Goal: Information Seeking & Learning: Find specific fact

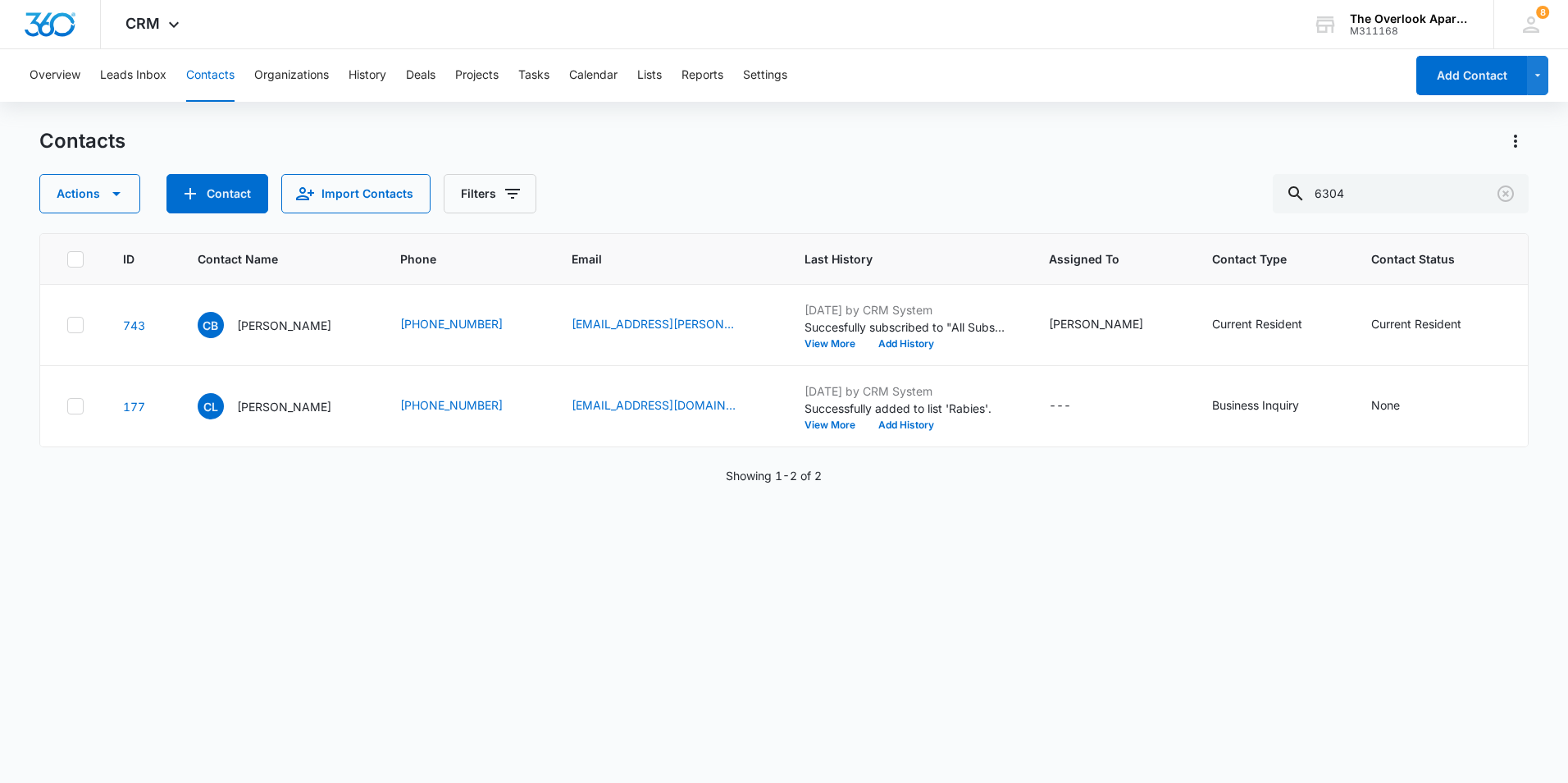
drag, startPoint x: 1375, startPoint y: 179, endPoint x: 1256, endPoint y: 198, distance: 120.5
click at [1256, 198] on div "Actions Contact Import Contacts Filters 6304" at bounding box center [784, 194] width 1489 height 40
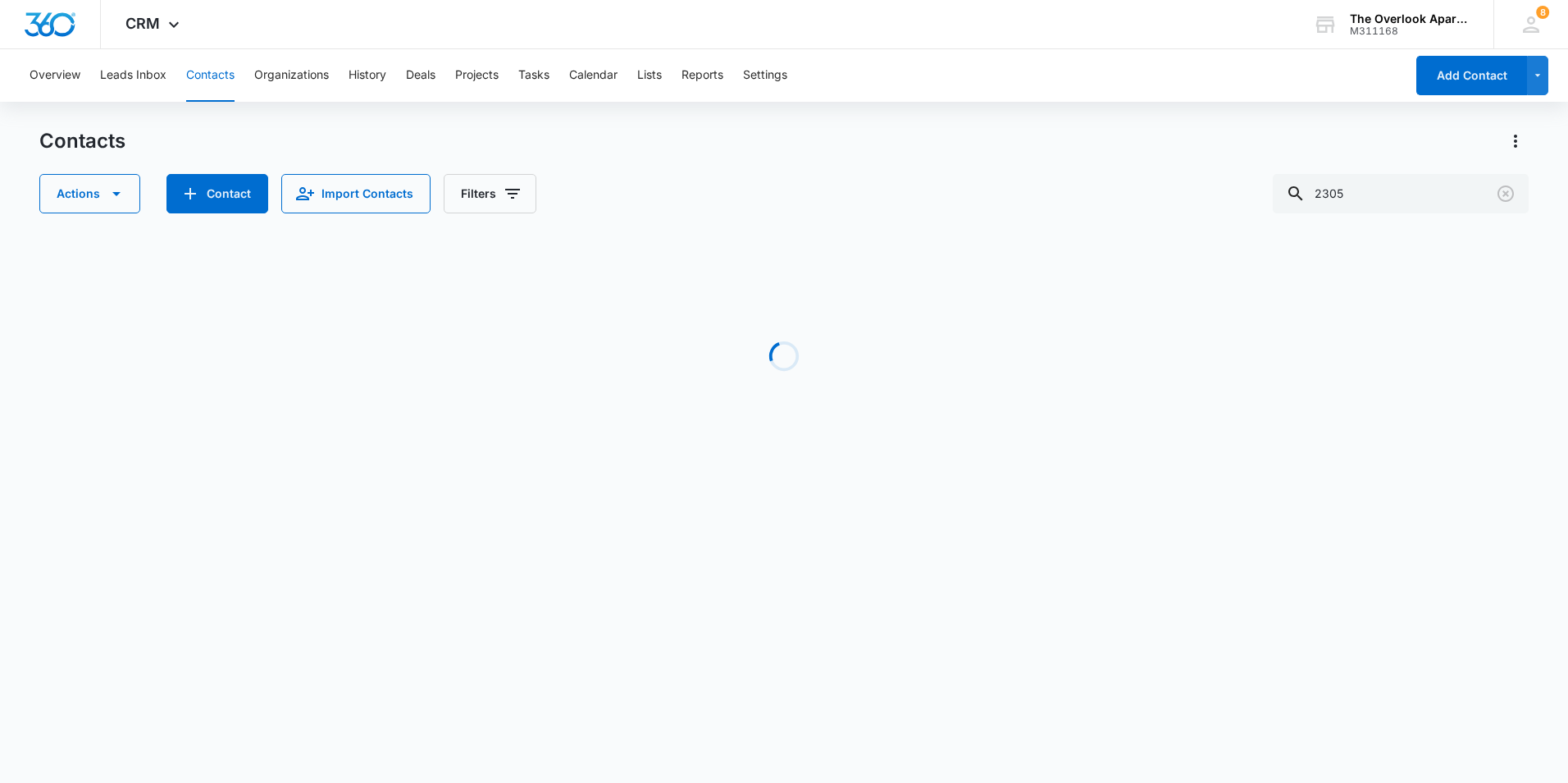
type input "2305"
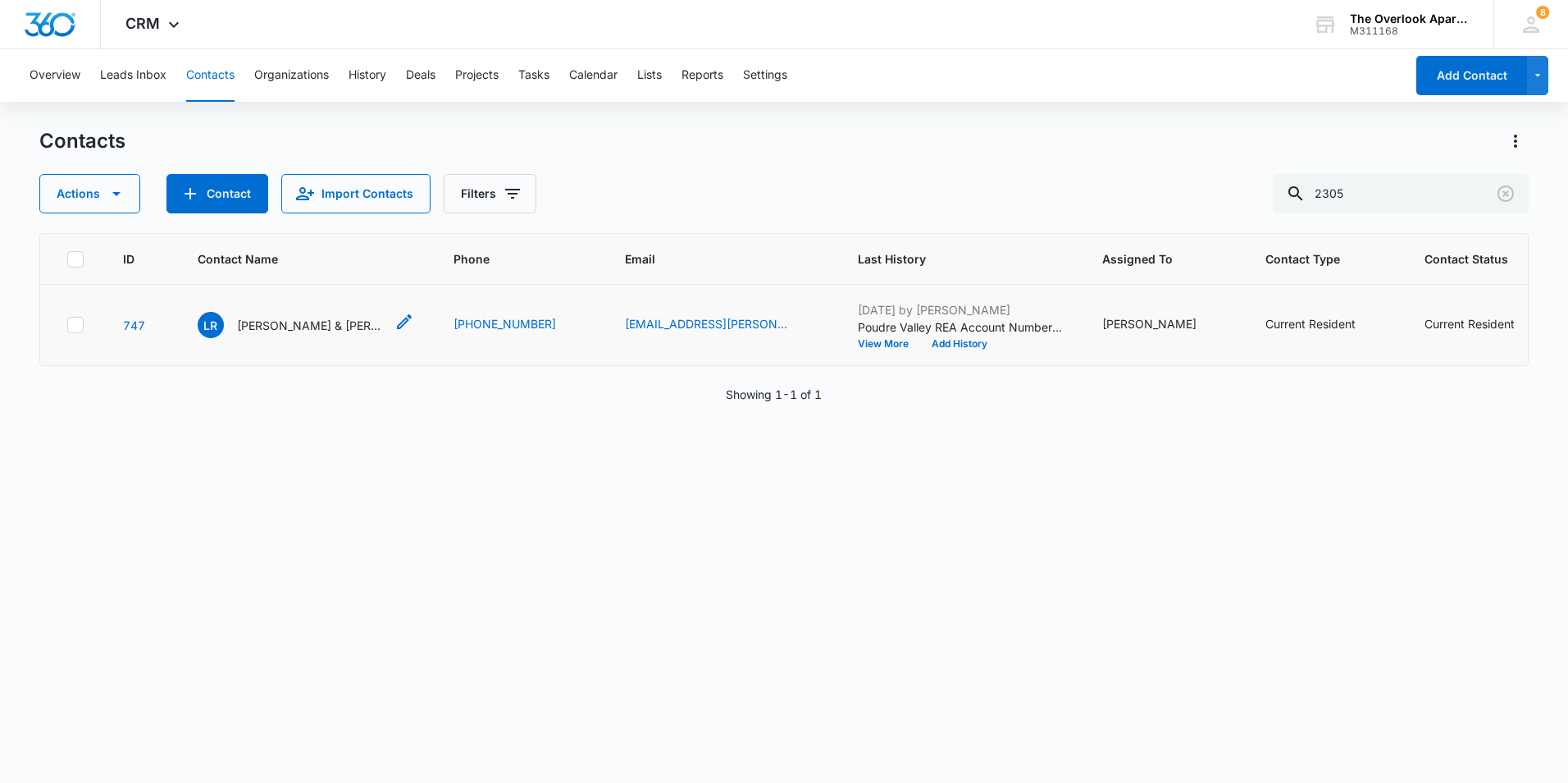
click at [345, 334] on p "[PERSON_NAME] & [PERSON_NAME]" at bounding box center [310, 325] width 148 height 17
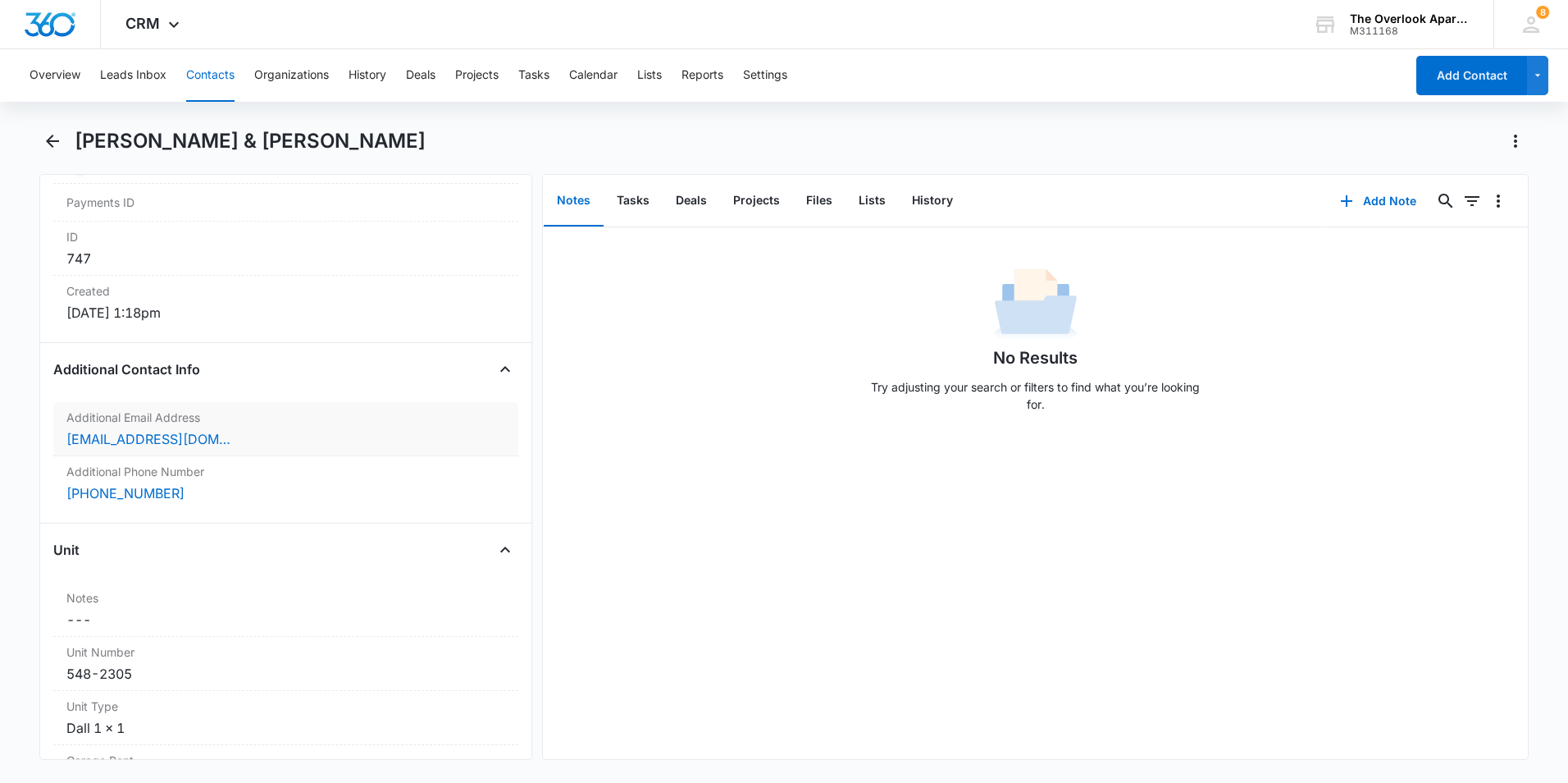
scroll to position [1067, 0]
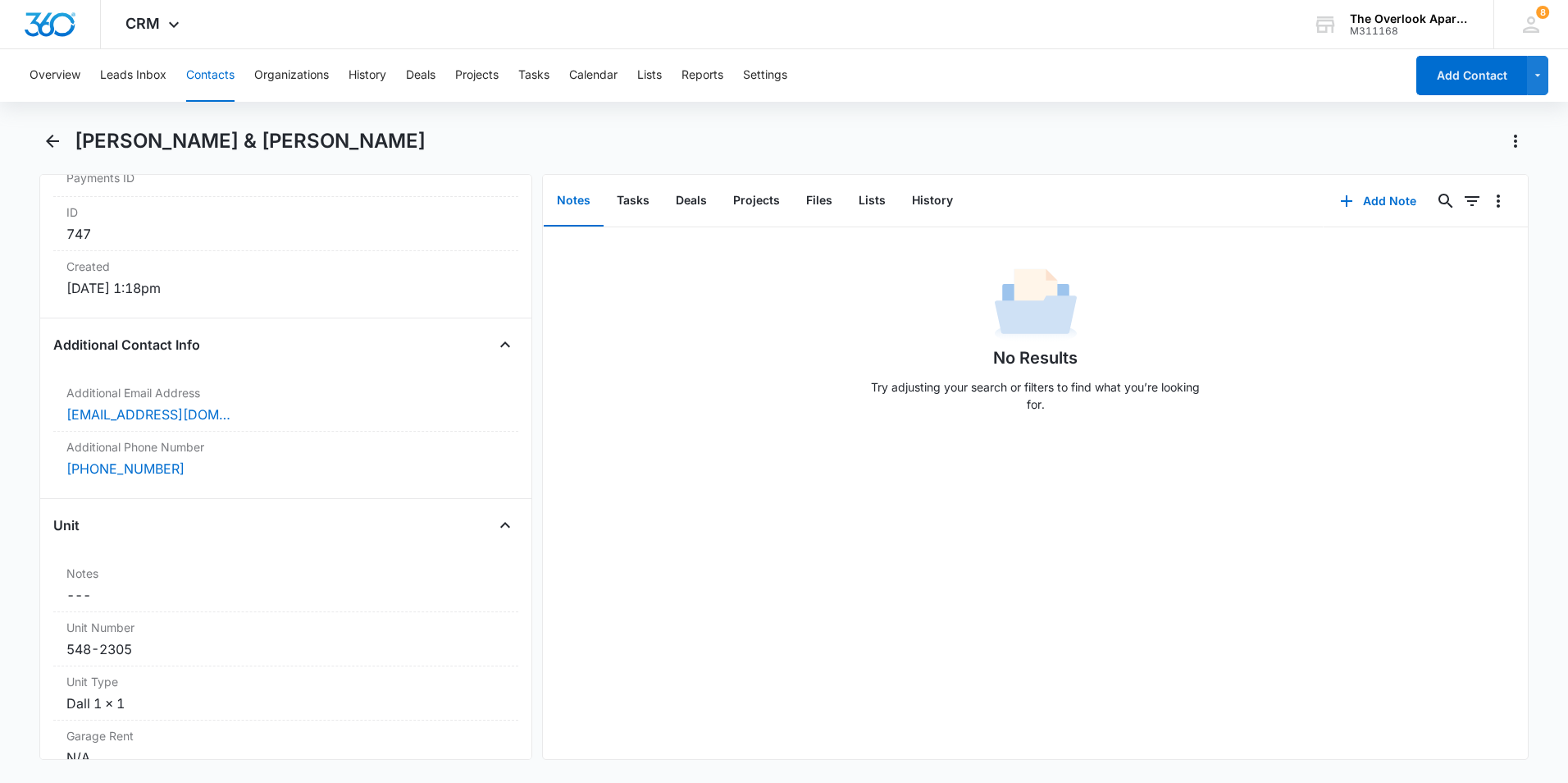
click at [1564, 531] on main "[PERSON_NAME] & [PERSON_NAME] Remove [PERSON_NAME] & [PERSON_NAME] Contact Info…" at bounding box center [784, 454] width 1568 height 651
click at [57, 141] on icon "Back" at bounding box center [52, 141] width 13 height 13
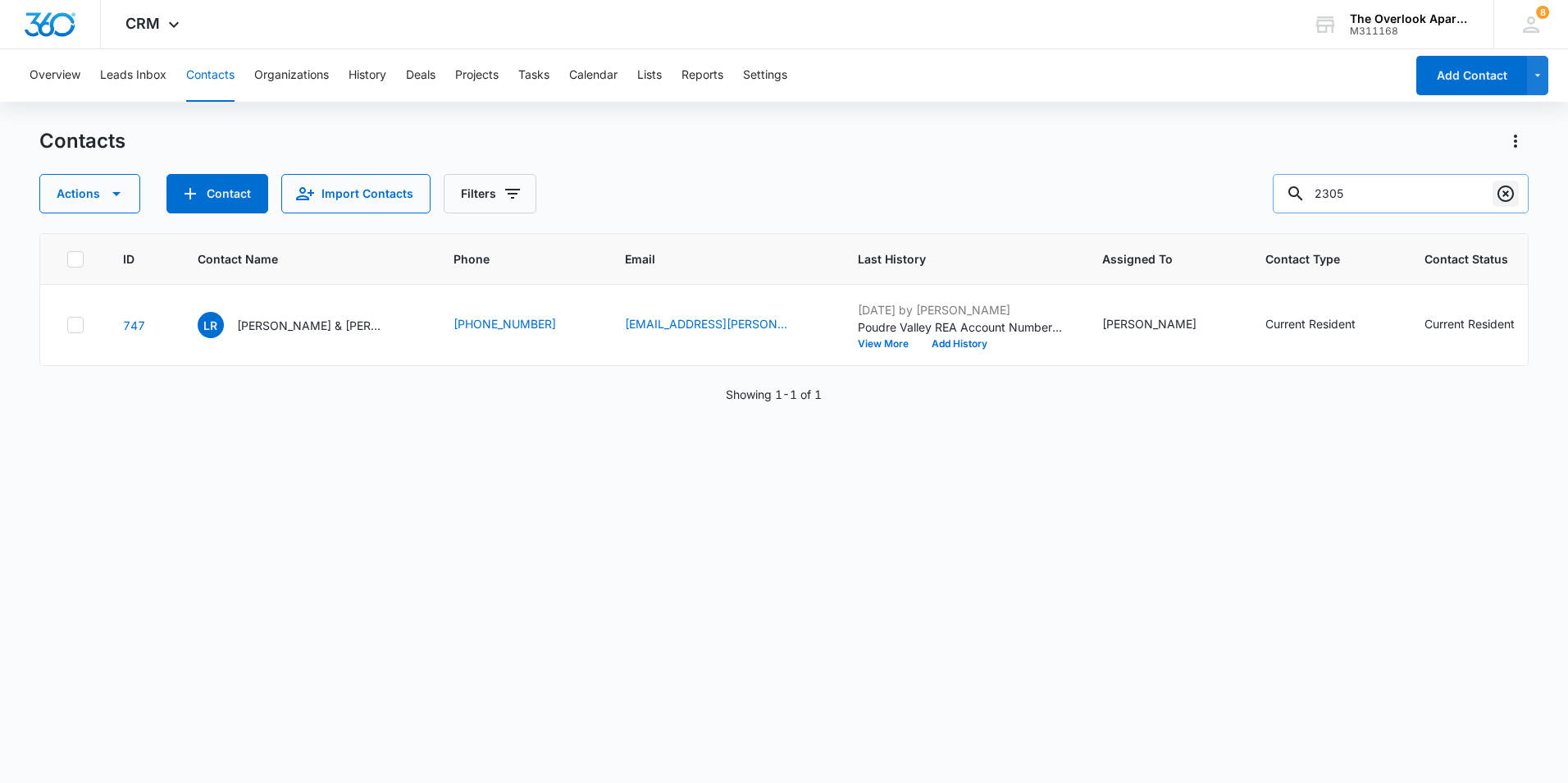
click at [1508, 196] on icon "Clear" at bounding box center [1505, 194] width 17 height 17
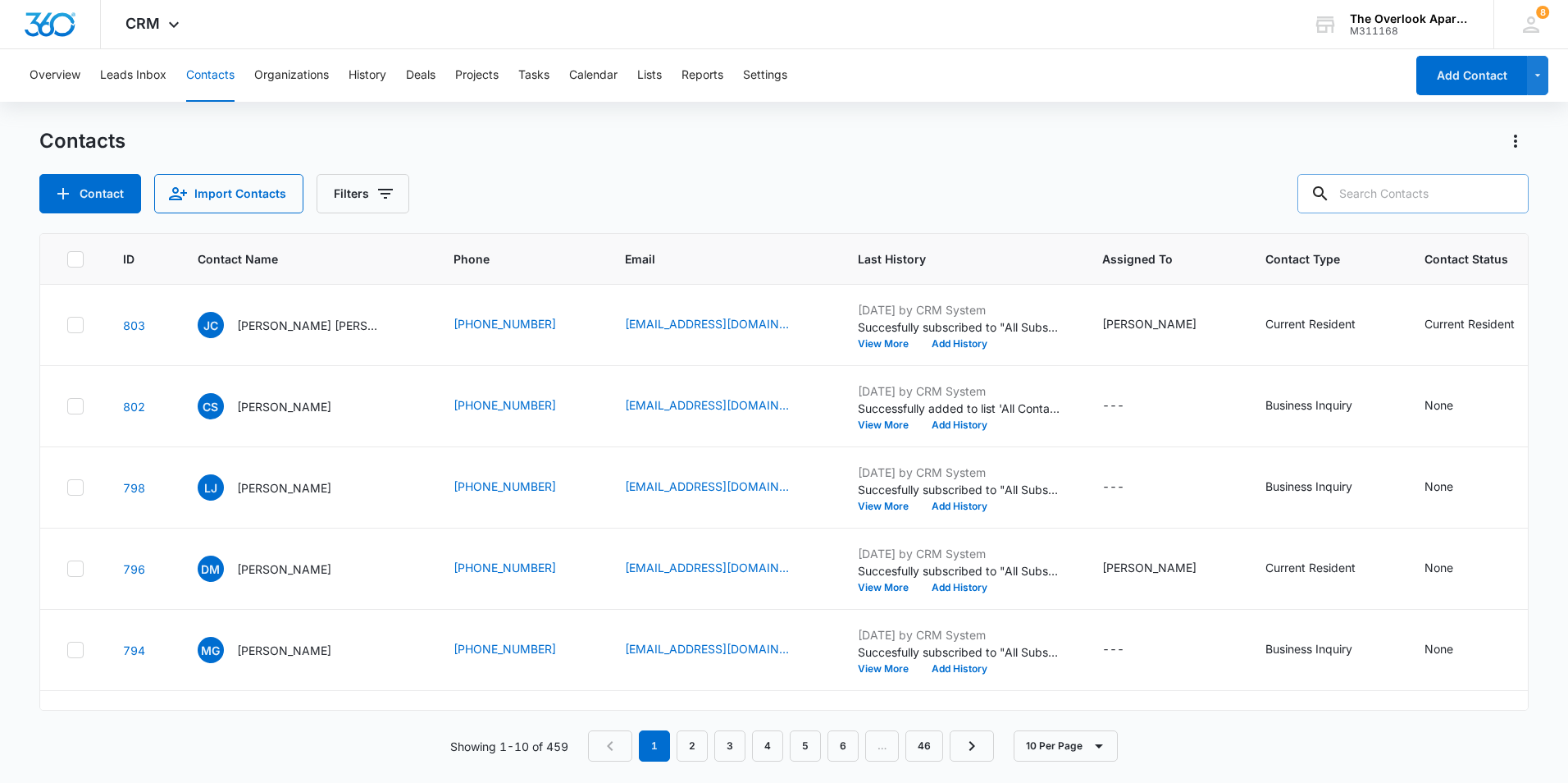
click at [1431, 197] on input "text" at bounding box center [1413, 194] width 232 height 40
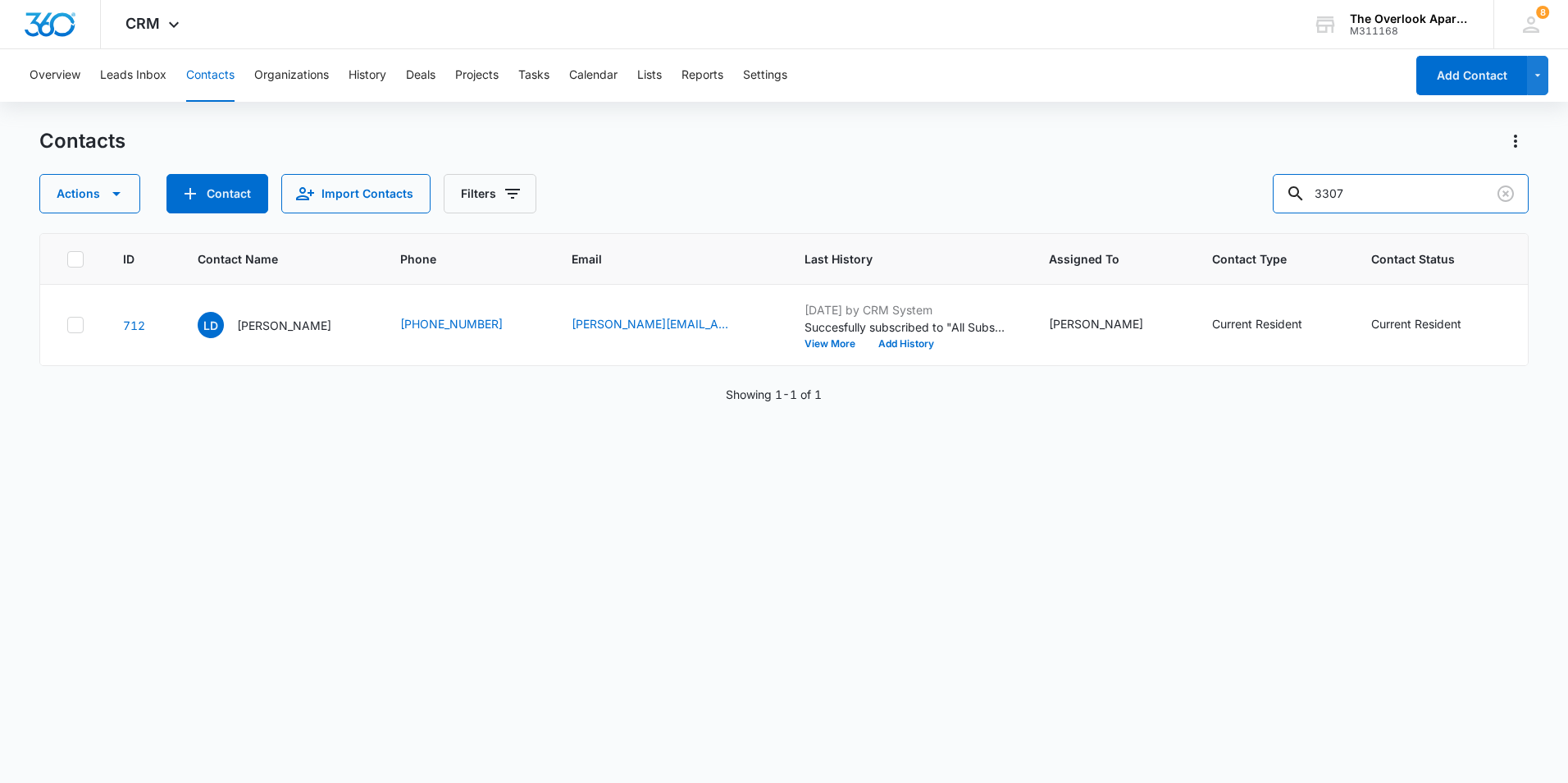
drag, startPoint x: 1381, startPoint y: 192, endPoint x: 1209, endPoint y: 188, distance: 172.0
click at [1209, 188] on div "Actions Contact Import Contacts Filters 3307" at bounding box center [784, 194] width 1489 height 40
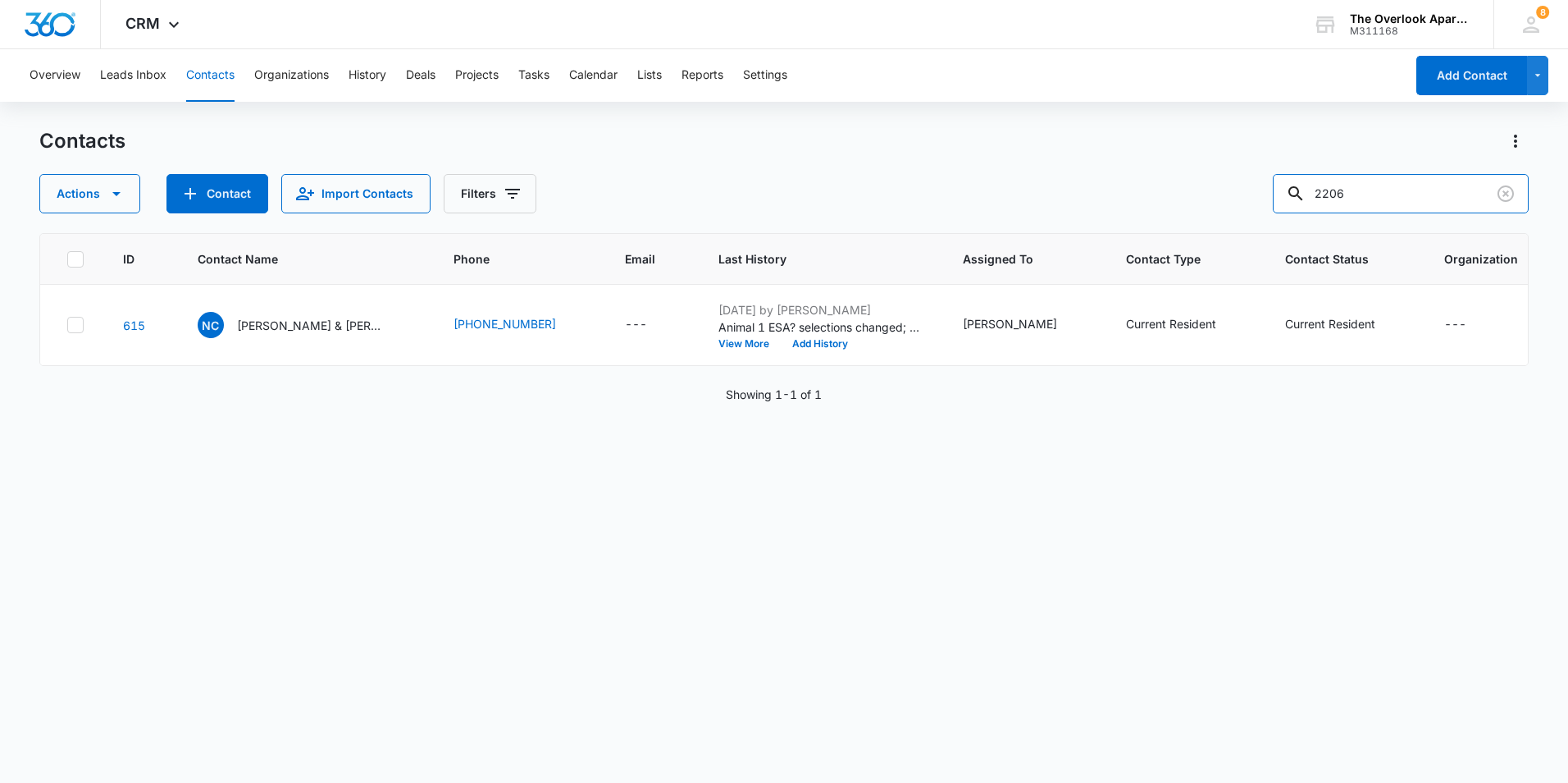
drag, startPoint x: 1387, startPoint y: 199, endPoint x: 1276, endPoint y: 196, distance: 111.0
click at [1276, 196] on div "Actions Contact Import Contacts Filters 2206" at bounding box center [784, 194] width 1489 height 40
type input "5208"
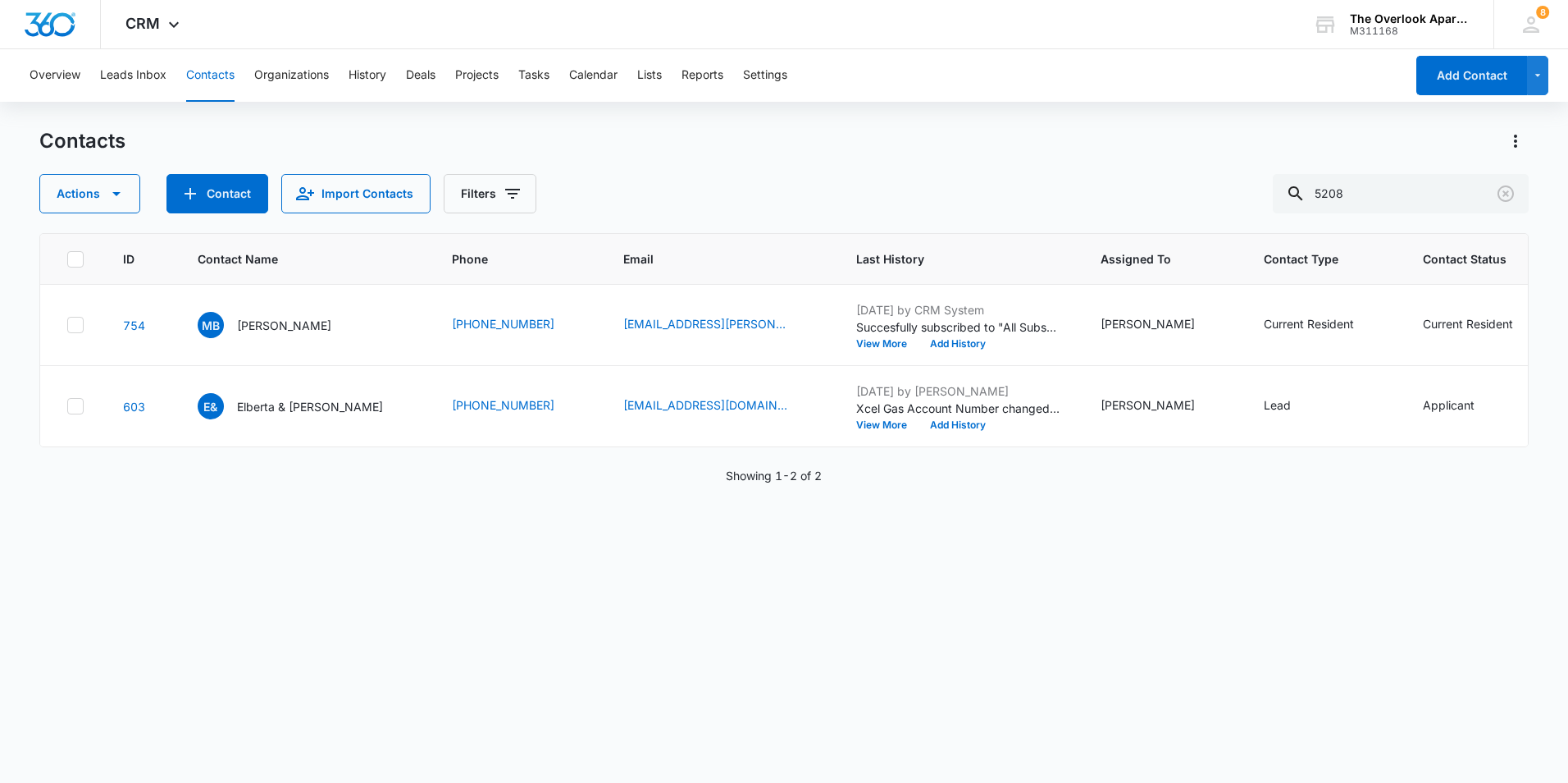
click at [774, 152] on div "Contacts" at bounding box center [784, 142] width 1489 height 27
click at [1500, 198] on icon "Clear" at bounding box center [1505, 194] width 17 height 17
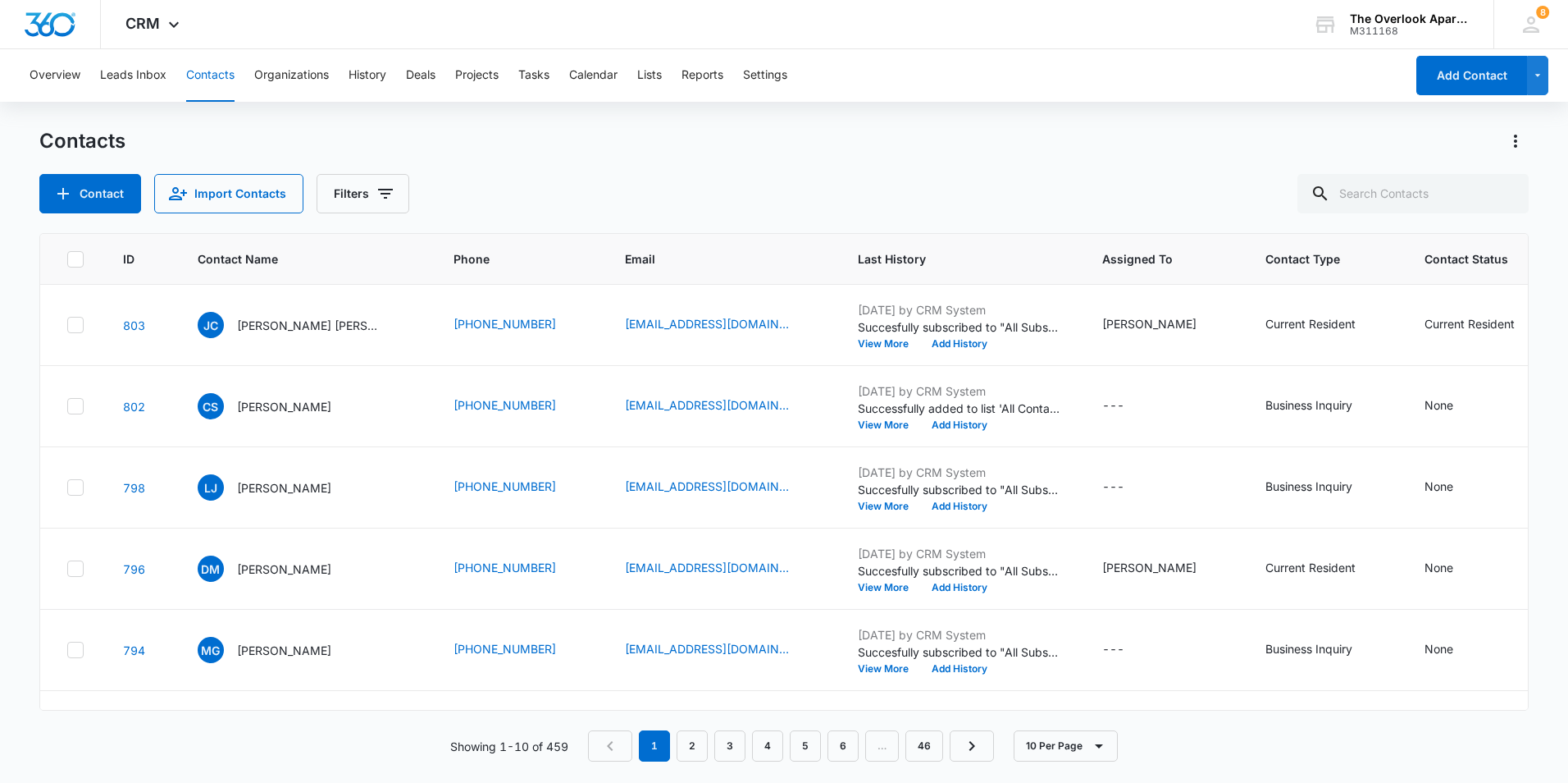
click at [796, 148] on div "Contacts" at bounding box center [784, 142] width 1489 height 27
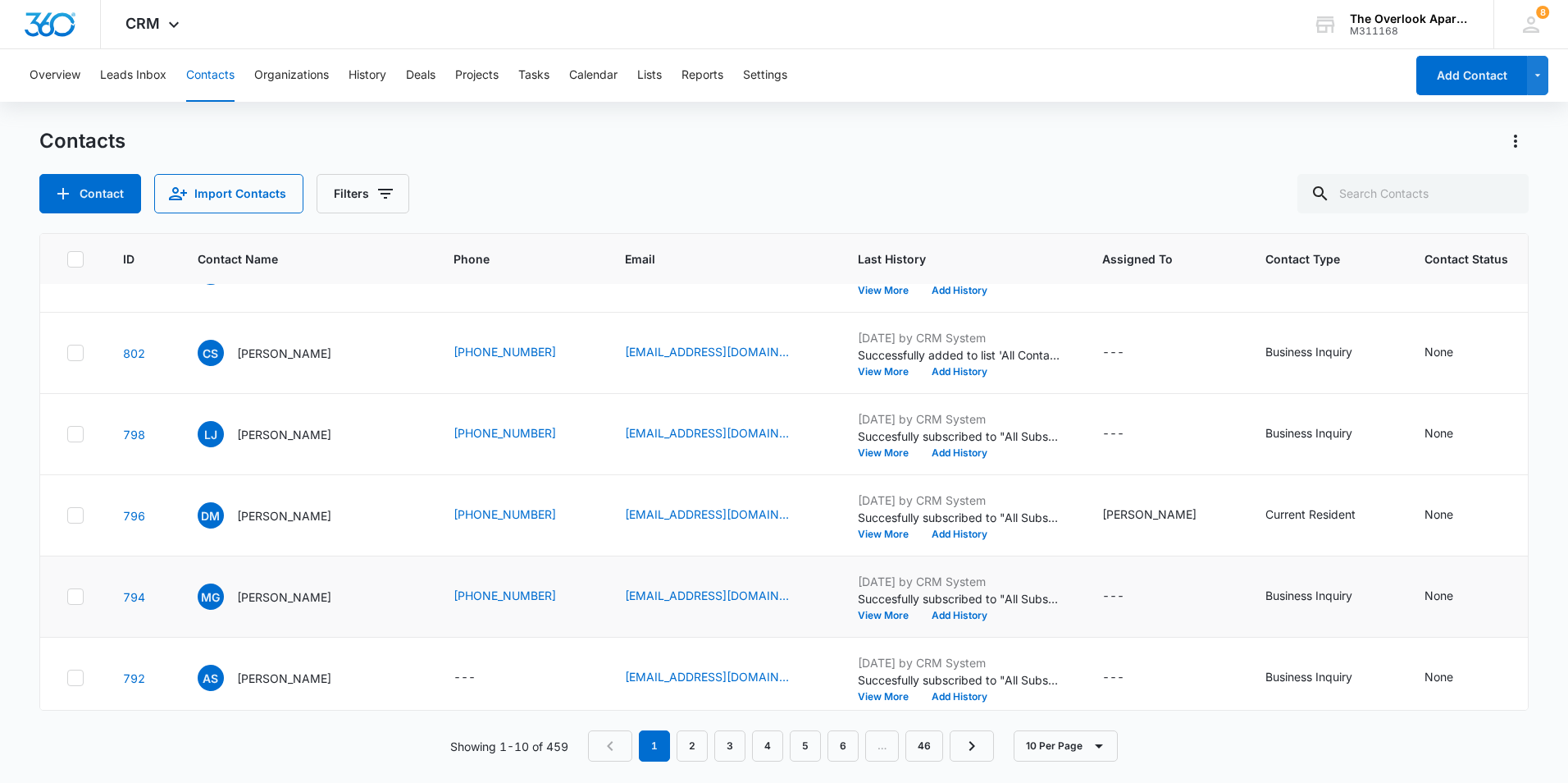
scroll to position [82, 0]
